Goal: Task Accomplishment & Management: Use online tool/utility

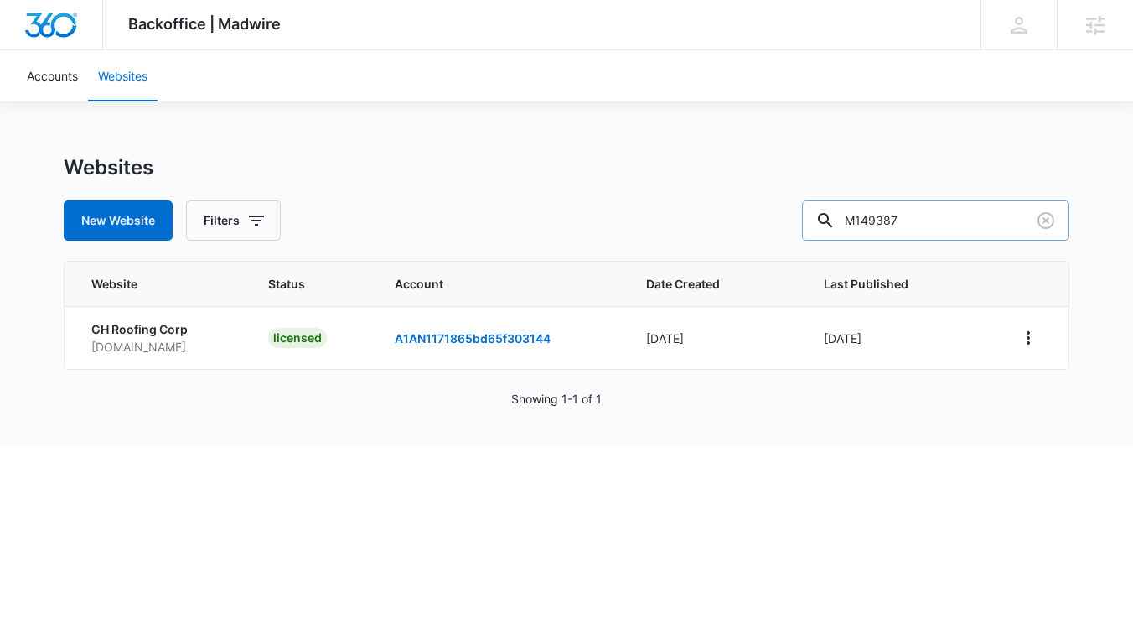
click at [957, 215] on input "M149387" at bounding box center [935, 220] width 267 height 40
paste input "66640"
type input "M166640"
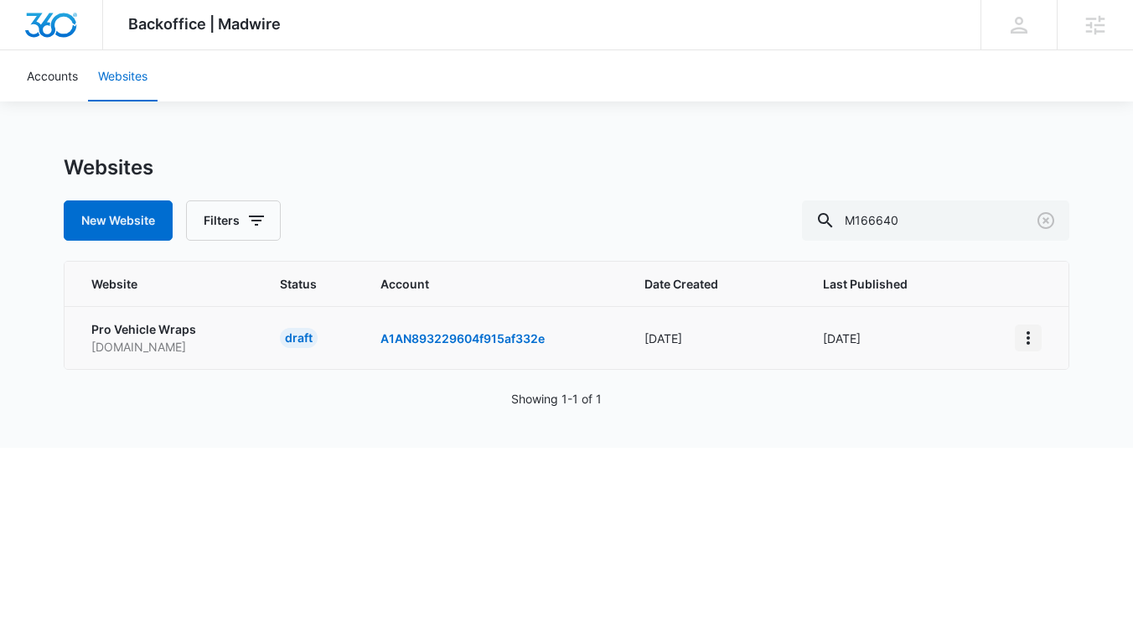
click at [1030, 336] on icon "View More" at bounding box center [1028, 337] width 3 height 13
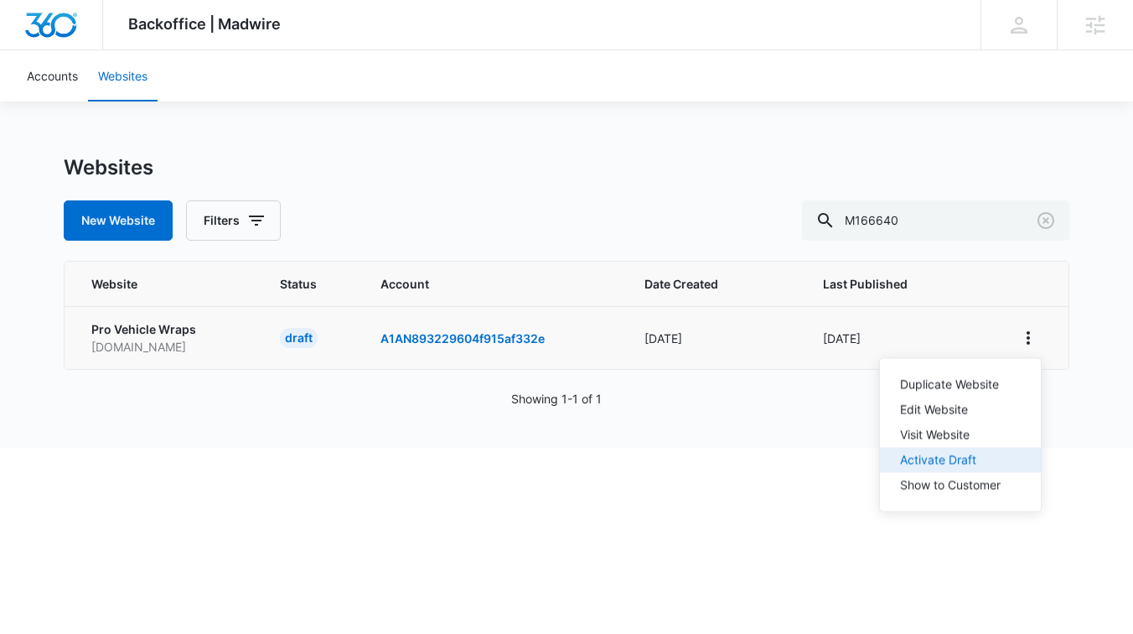
click at [933, 462] on div "Activate Draft" at bounding box center [950, 460] width 101 height 12
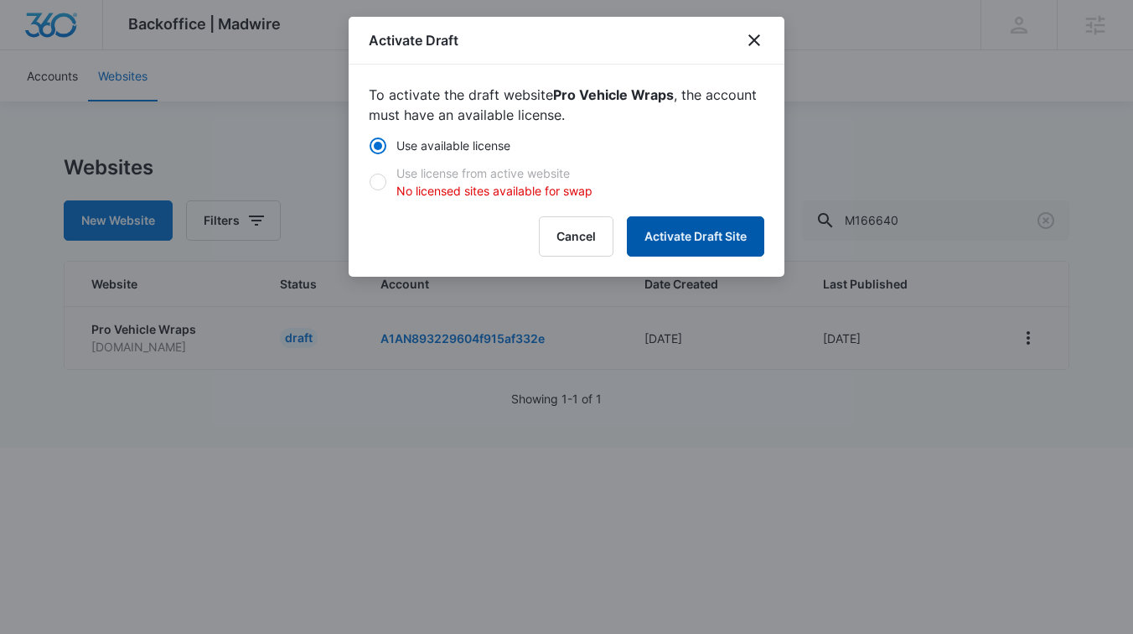
click at [682, 243] on button "Activate Draft Site" at bounding box center [695, 236] width 137 height 40
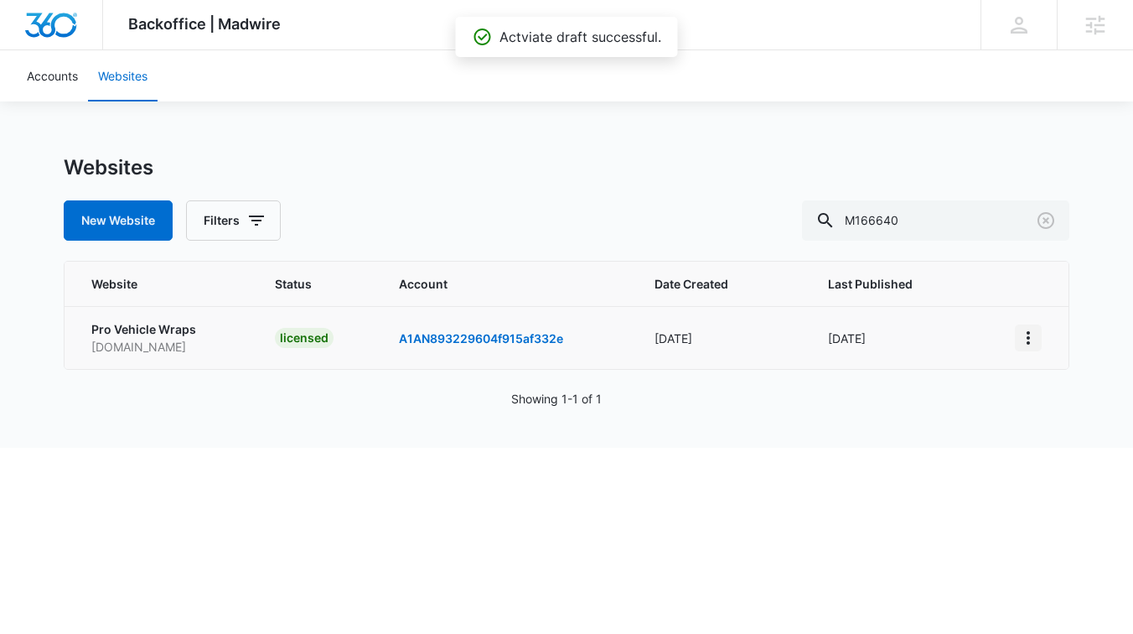
click at [1029, 343] on icon "View More" at bounding box center [1028, 337] width 3 height 13
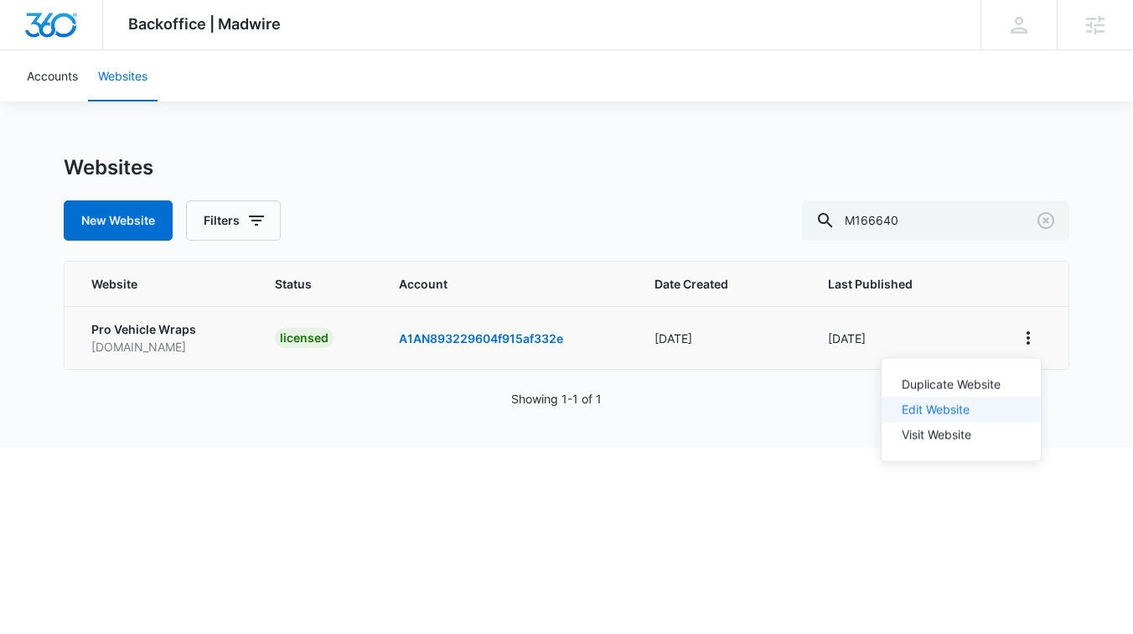
click at [948, 411] on link "Edit Website" at bounding box center [936, 409] width 68 height 14
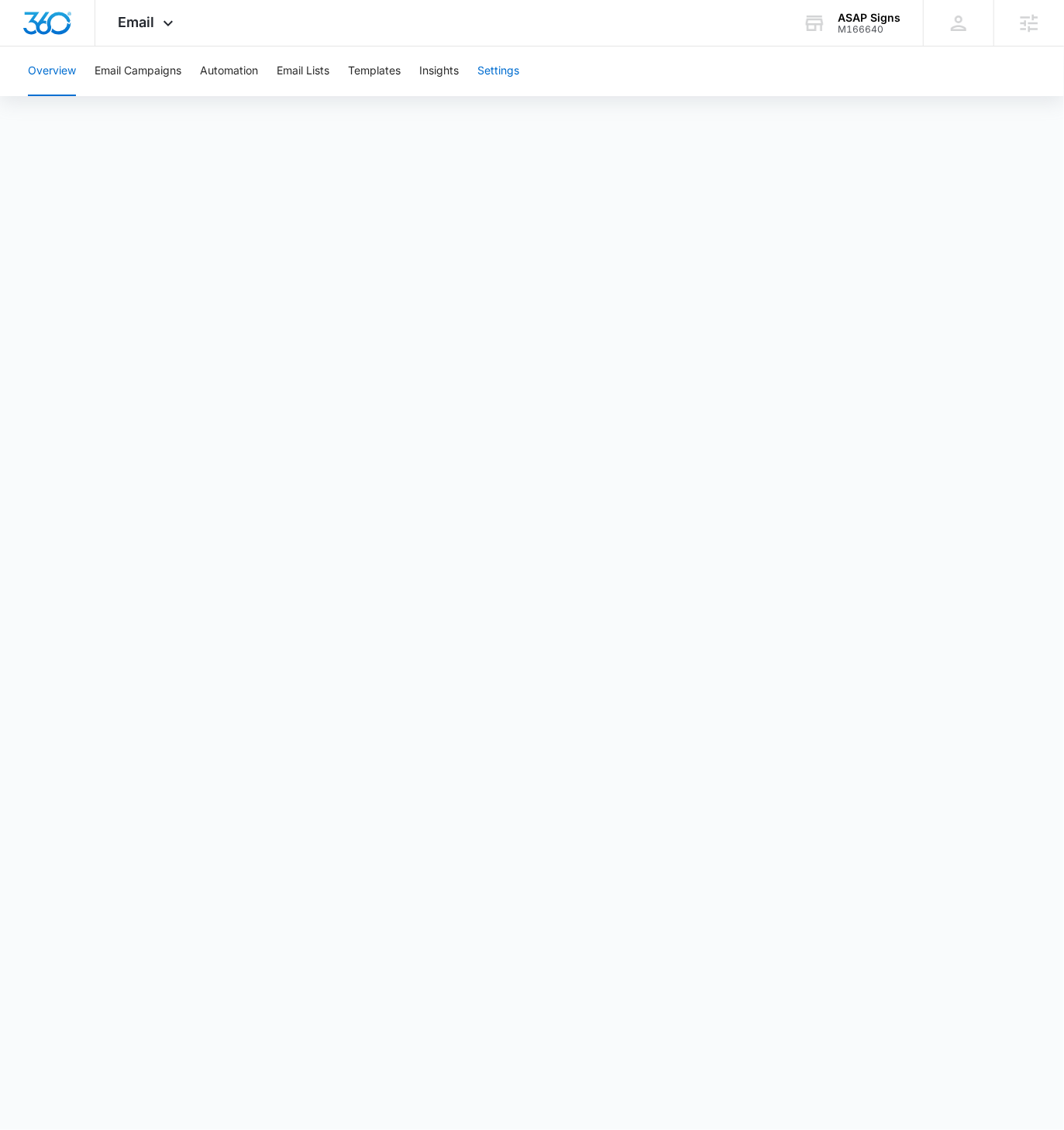
click at [517, 61] on button "Settings" at bounding box center [497, 71] width 42 height 50
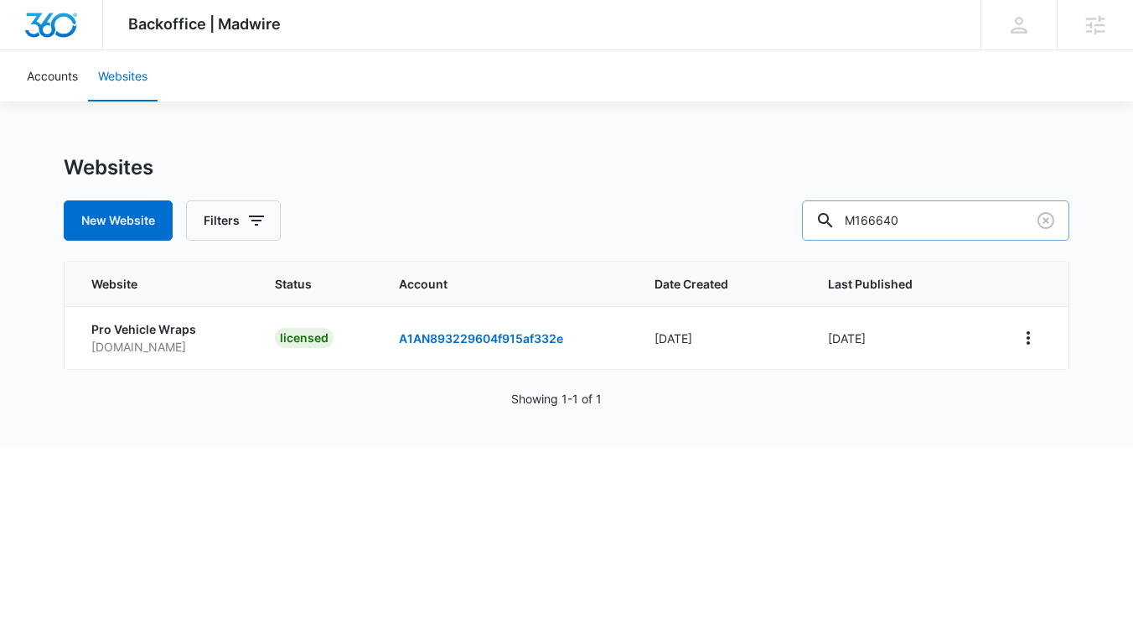
click at [950, 221] on input "M166640" at bounding box center [935, 220] width 267 height 40
paste input "334405"
type input "M334405"
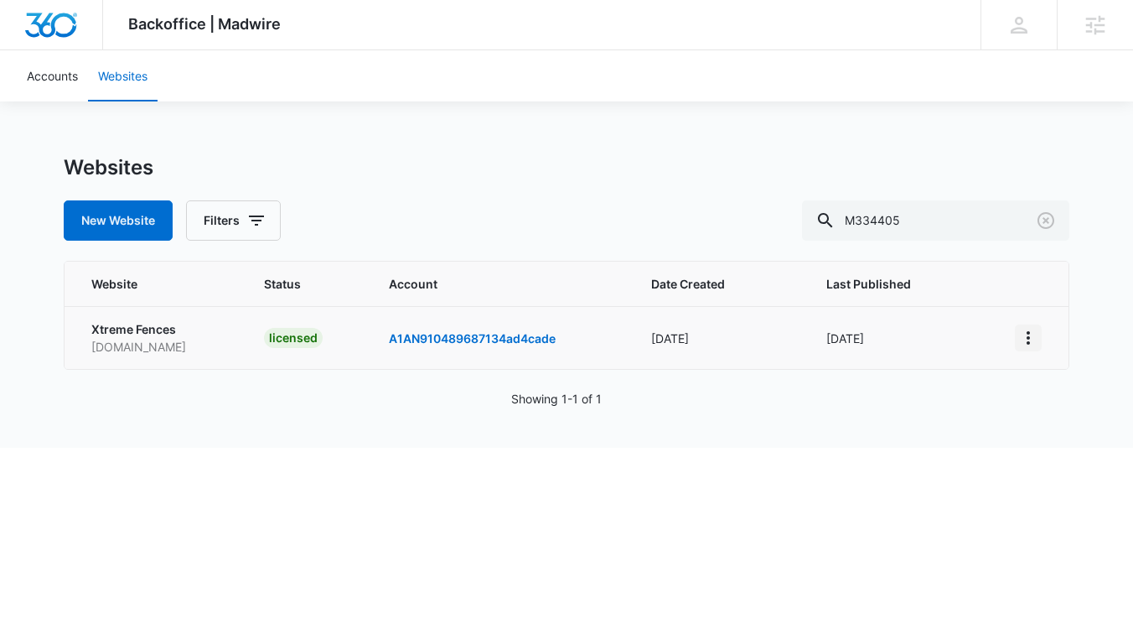
click at [1022, 340] on icon "View More" at bounding box center [1029, 338] width 20 height 20
click at [916, 416] on link "Edit Website" at bounding box center [936, 409] width 68 height 14
